Goal: Communication & Community: Answer question/provide support

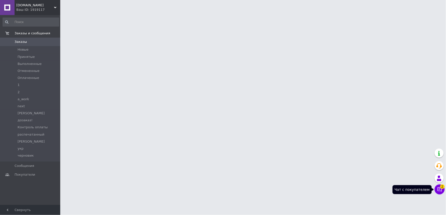
click at [440, 190] on icon at bounding box center [439, 189] width 5 height 5
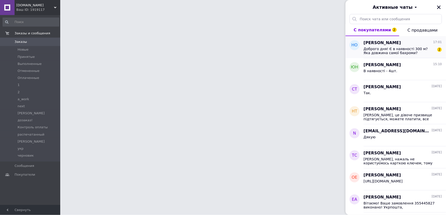
click at [403, 48] on span "Доброго дня! Є в наявності 300 м? Яка довжина самої бахроми?" at bounding box center [399, 51] width 71 height 8
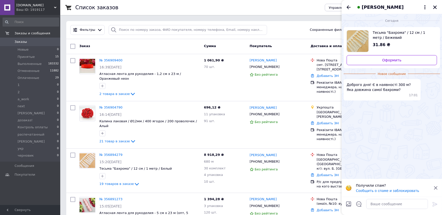
click at [381, 30] on span "Тесьма "Бахрома" / 12 см / 1 метр / Бежевий" at bounding box center [403, 35] width 60 height 10
click at [380, 202] on textarea at bounding box center [397, 204] width 62 height 10
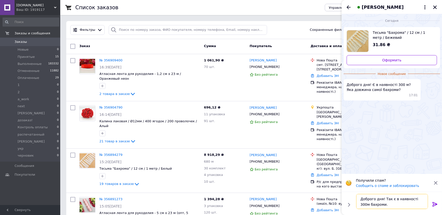
paste textarea "Так, бахрома продається від 1 метра. В наявності є 350 метрів"
drag, startPoint x: 382, startPoint y: 204, endPoint x: 353, endPoint y: 196, distance: 30.0
click at [377, 200] on textarea "Доброго дня! Так, бахрома продається від 1 метра. В наявності є 350 метрів." at bounding box center [392, 201] width 72 height 15
click at [389, 199] on textarea "Доброго дня! Так, бахрома продається від 1 метра. В наявності є 350 метрів." at bounding box center [392, 201] width 72 height 15
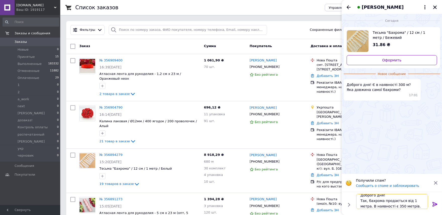
drag, startPoint x: 368, startPoint y: 201, endPoint x: 358, endPoint y: 202, distance: 10.3
click at [358, 202] on textarea "Доброго дня! Так, бахрома продається від 1 метра. В наявності є 350 метрів." at bounding box center [392, 201] width 72 height 15
click at [397, 199] on textarea "Доброго дня! Бахрома продається від 1 метра. В наявності є 350 метрів." at bounding box center [392, 201] width 72 height 15
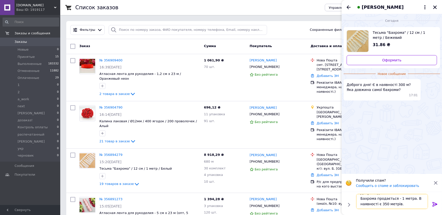
click at [409, 199] on textarea "Доброго дня! Бахрома продається - 1 метра. В наявності є 350 метрів." at bounding box center [392, 201] width 72 height 15
click at [396, 199] on textarea "Доброго дня! Бахрома продається - 1 метр. В наявності є 350 метрів." at bounding box center [392, 201] width 72 height 15
type textarea "Доброго дня! Бахрома продається за 1 метр. В наявності є 350 метрів."
click at [435, 205] on icon at bounding box center [434, 204] width 5 height 5
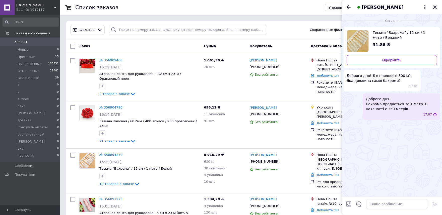
scroll to position [0, 0]
click at [348, 7] on icon "Назад" at bounding box center [349, 7] width 4 height 4
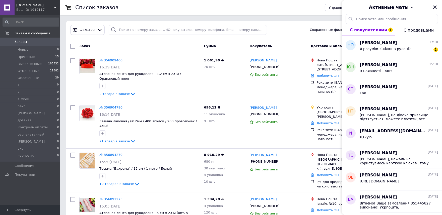
scroll to position [189, 0]
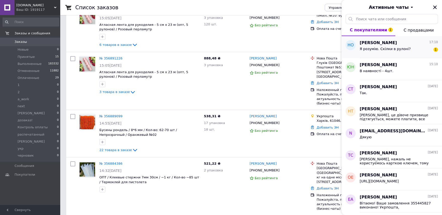
click at [417, 45] on div "[PERSON_NAME] 17:10" at bounding box center [399, 43] width 78 height 6
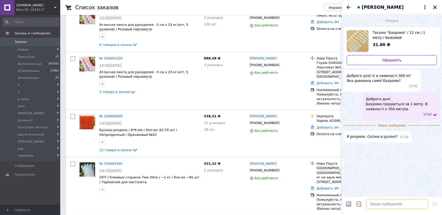
click at [378, 200] on textarea at bounding box center [397, 204] width 62 height 10
paste textarea "Завтра глянемо на складі, скільки метрів у одному рулоні. Обов’язково напишемо …"
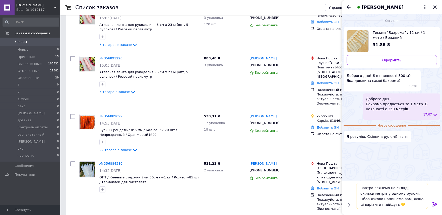
click at [380, 201] on textarea "Завтра глянемо на складі, скільки метрів у одному рулоні. Обов’язково напишемо …" at bounding box center [392, 196] width 72 height 26
drag, startPoint x: 387, startPoint y: 200, endPoint x: 390, endPoint y: 201, distance: 2.9
click at [390, 201] on textarea "Завтра глянемо на складі, скільки метрів у одному рулоні. Обов’язково напишемо …" at bounding box center [392, 196] width 72 height 26
click at [398, 201] on textarea "Завтра глянемо на складі, скільки метрів у одному рулоні. Обов’язково напишемо …" at bounding box center [392, 196] width 72 height 26
drag, startPoint x: 376, startPoint y: 205, endPoint x: 385, endPoint y: 200, distance: 11.0
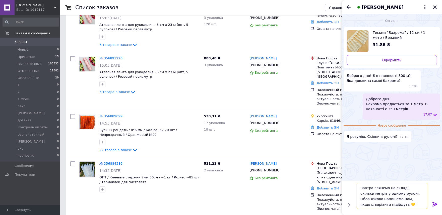
click at [385, 200] on textarea "Завтра глянемо на складі, скільки метрів у одному рулоні. Обов’язково напишемо …" at bounding box center [392, 196] width 72 height 26
type textarea "Завтра глянемо на складі, скільки метрів у одному рулоні. Обов’язково напишемо …"
click at [435, 204] on icon at bounding box center [434, 204] width 5 height 5
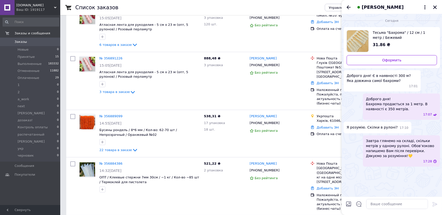
scroll to position [0, 0]
click at [349, 7] on icon "Назад" at bounding box center [349, 7] width 4 height 4
